Goal: Transaction & Acquisition: Complete application form

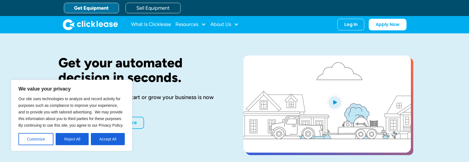
click at [182, 123] on div "Apply Now Learn More" at bounding box center [141, 123] width 167 height 12
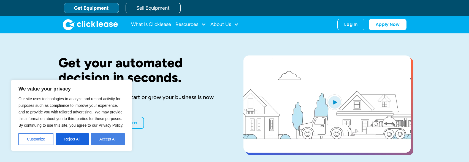
click at [110, 139] on button "Accept All" at bounding box center [108, 139] width 34 height 12
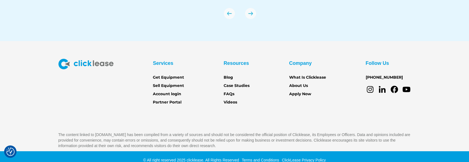
scroll to position [2018, 0]
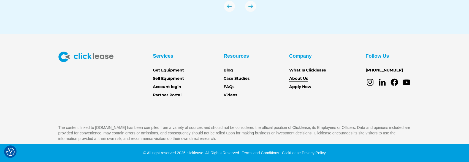
click at [297, 77] on link "About Us" at bounding box center [298, 78] width 19 height 6
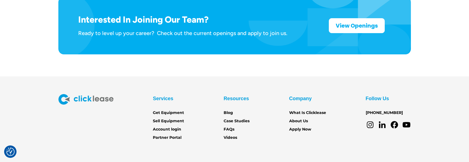
scroll to position [946, 0]
click at [304, 109] on link "What Is Clicklease" at bounding box center [307, 112] width 37 height 6
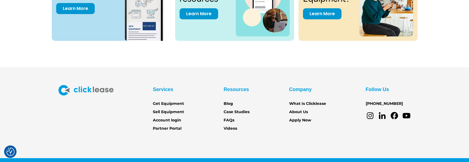
scroll to position [1226, 0]
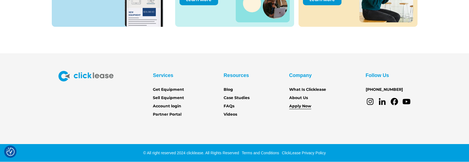
drag, startPoint x: 300, startPoint y: 107, endPoint x: 304, endPoint y: 106, distance: 3.4
click at [300, 107] on link "Apply Now" at bounding box center [300, 106] width 22 height 6
